Goal: Navigation & Orientation: Find specific page/section

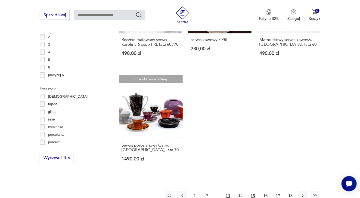
click at [227, 191] on button "13" at bounding box center [228, 196] width 10 height 10
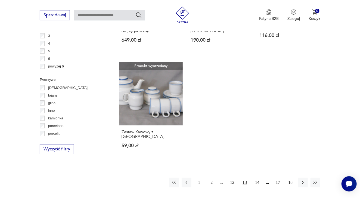
scroll to position [743, 0]
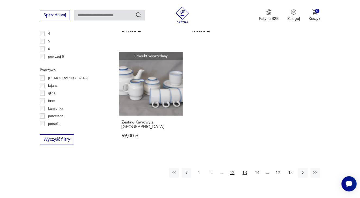
click at [230, 168] on button "12" at bounding box center [233, 173] width 10 height 10
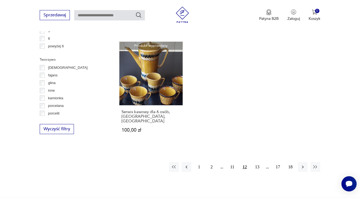
scroll to position [763, 0]
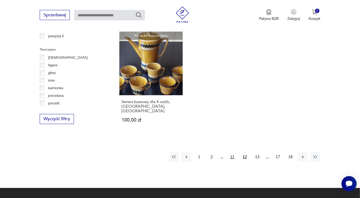
click at [231, 152] on button "11" at bounding box center [233, 157] width 10 height 10
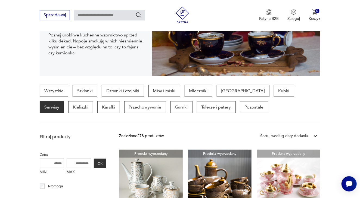
scroll to position [94, 0]
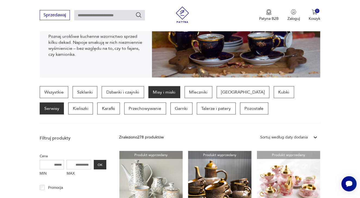
click at [156, 89] on p "Misy i miski" at bounding box center [165, 92] width 32 height 12
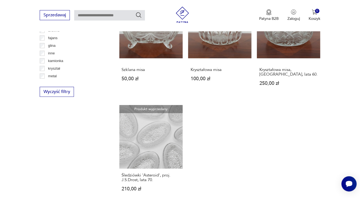
scroll to position [719, 0]
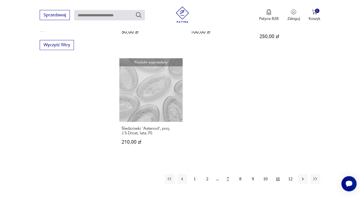
click at [227, 178] on button "7" at bounding box center [228, 179] width 10 height 10
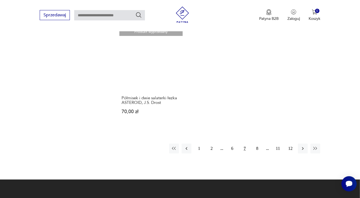
scroll to position [760, 0]
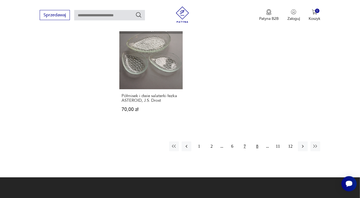
click at [257, 144] on button "8" at bounding box center [258, 147] width 10 height 10
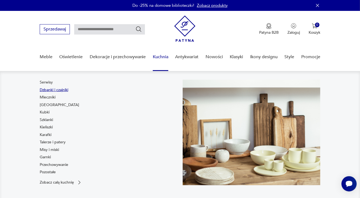
click at [65, 91] on link "Dzbanki i czajniki" at bounding box center [54, 89] width 29 height 5
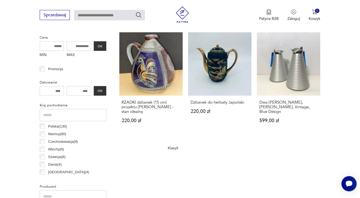
scroll to position [217, 0]
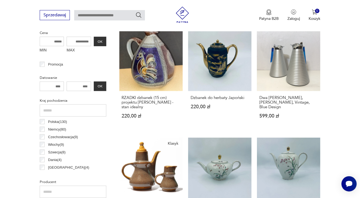
click at [40, 118] on div "Polska ( 130 )" at bounding box center [73, 122] width 67 height 8
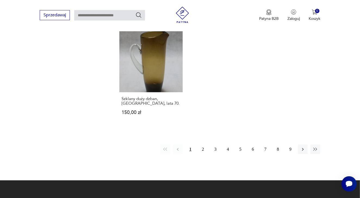
scroll to position [768, 0]
click at [201, 148] on button "2" at bounding box center [203, 150] width 10 height 10
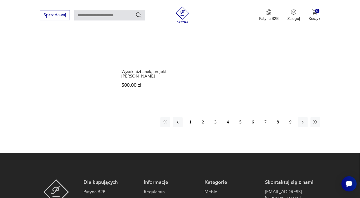
scroll to position [790, 0]
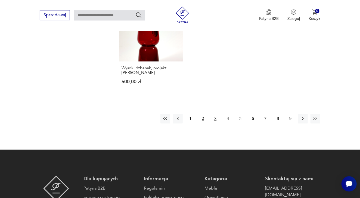
click at [216, 114] on button "3" at bounding box center [216, 119] width 10 height 10
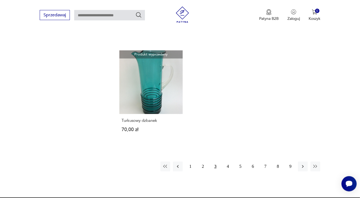
scroll to position [749, 0]
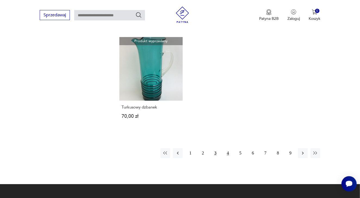
click at [227, 150] on button "4" at bounding box center [228, 153] width 10 height 10
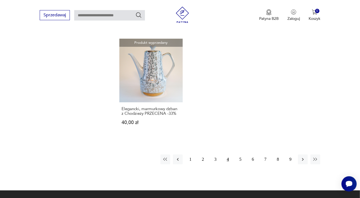
scroll to position [744, 0]
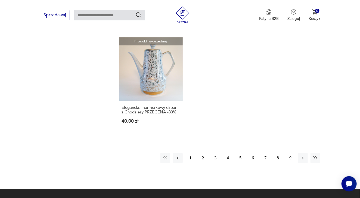
click at [240, 153] on button "5" at bounding box center [241, 158] width 10 height 10
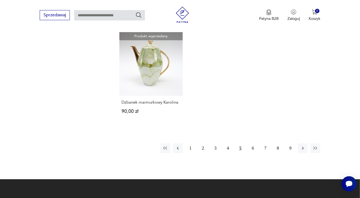
scroll to position [768, 0]
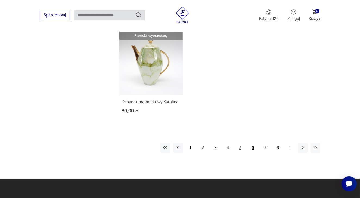
click at [252, 143] on button "6" at bounding box center [253, 148] width 10 height 10
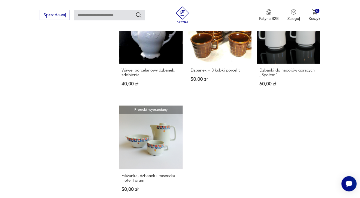
scroll to position [690, 0]
